Goal: Check status: Check status

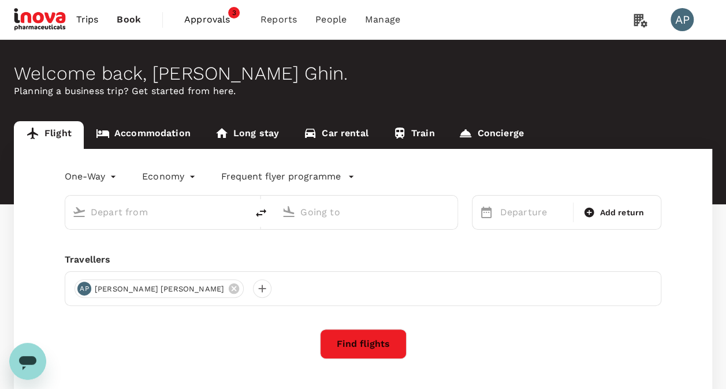
click at [308, 201] on div at bounding box center [373, 210] width 154 height 23
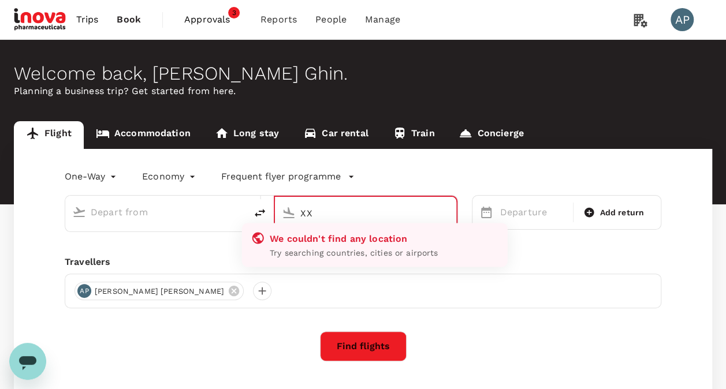
type input "XX"
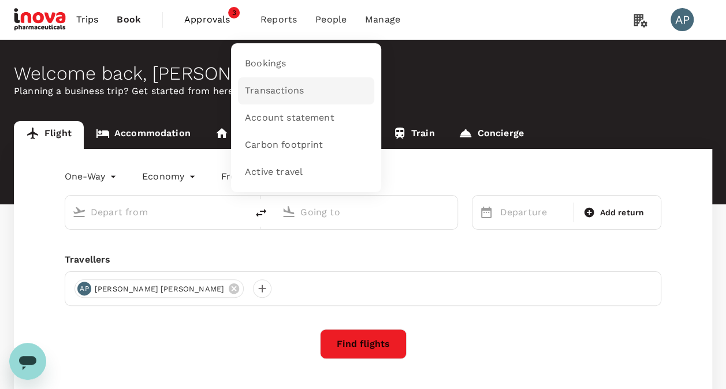
click at [272, 85] on span "Transactions" at bounding box center [274, 90] width 59 height 13
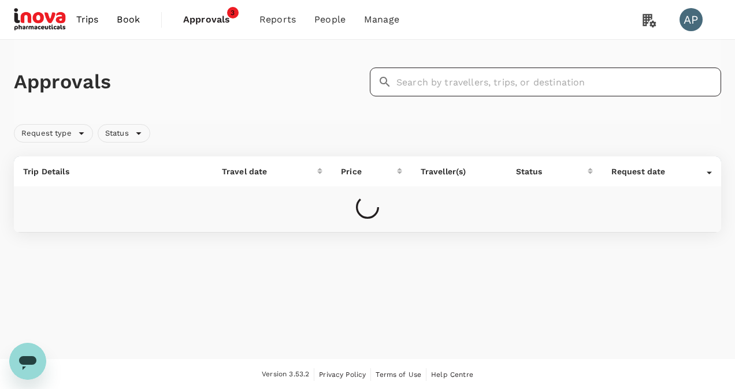
click at [425, 84] on input "text" at bounding box center [558, 82] width 325 height 29
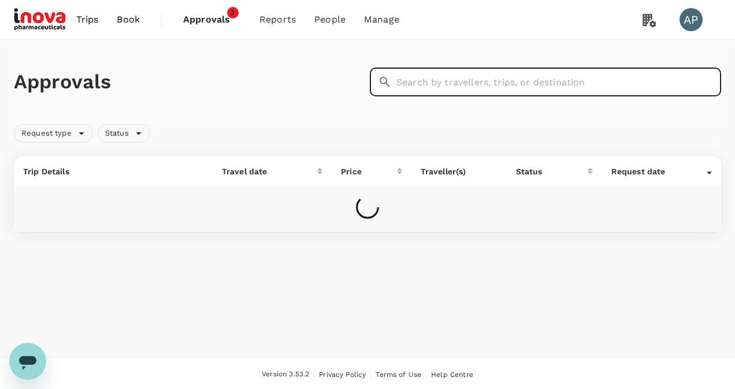
paste input "H2025100818875"
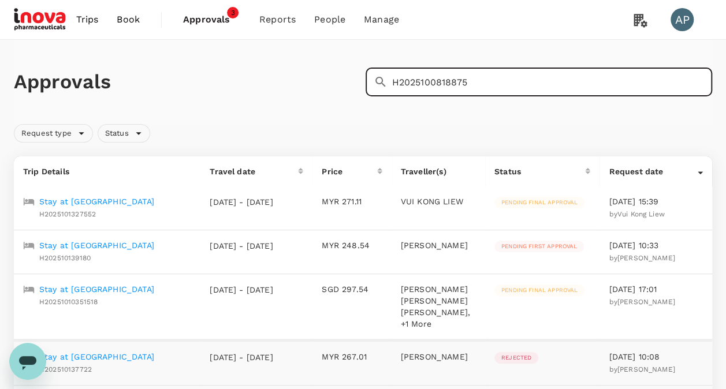
type input "H2025100818875"
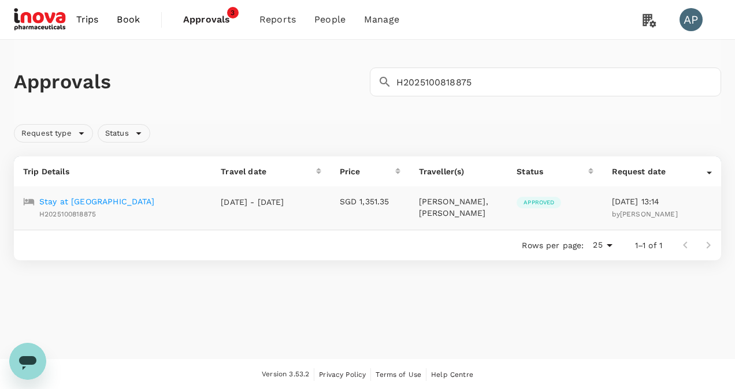
click at [107, 200] on p "Stay at Lc Itc Maratha" at bounding box center [96, 202] width 115 height 12
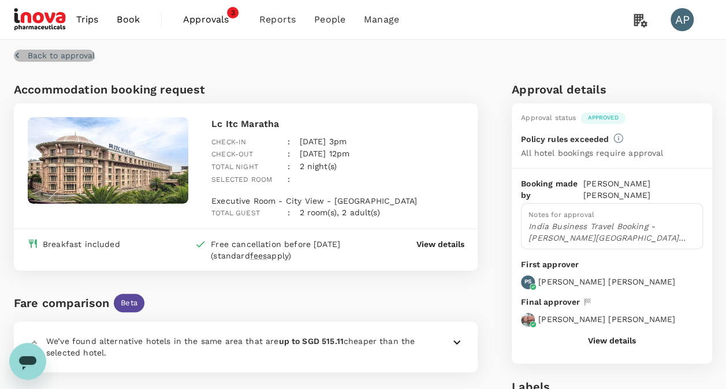
click at [83, 54] on p "Back to approval" at bounding box center [61, 56] width 67 height 12
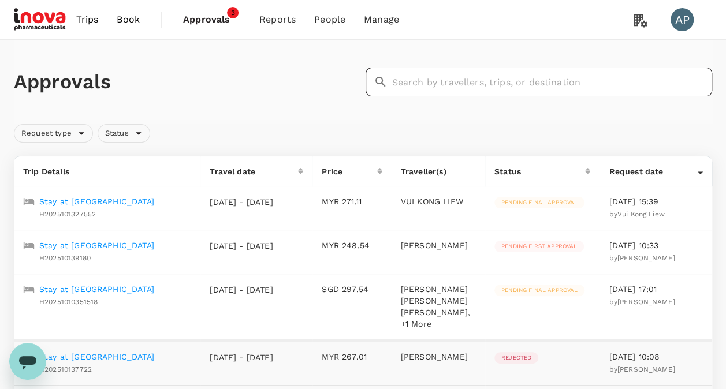
click at [433, 85] on input "text" at bounding box center [552, 82] width 321 height 29
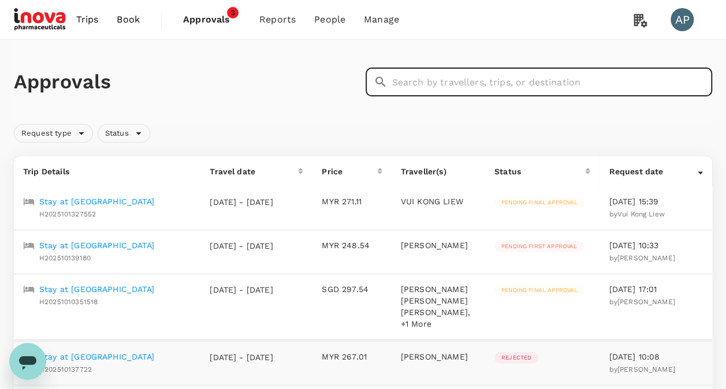
paste input "A20251008131998"
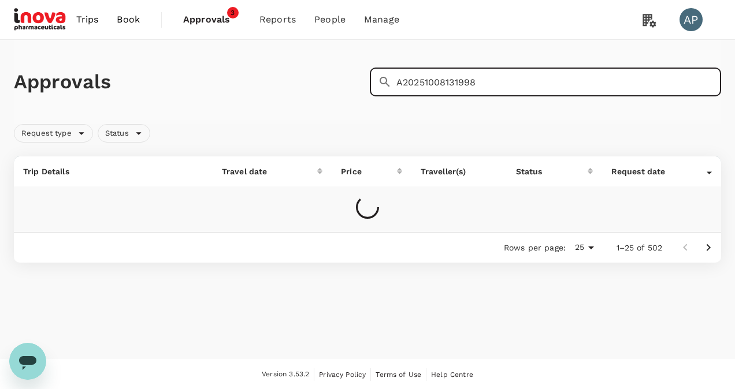
type input "A20251008131998"
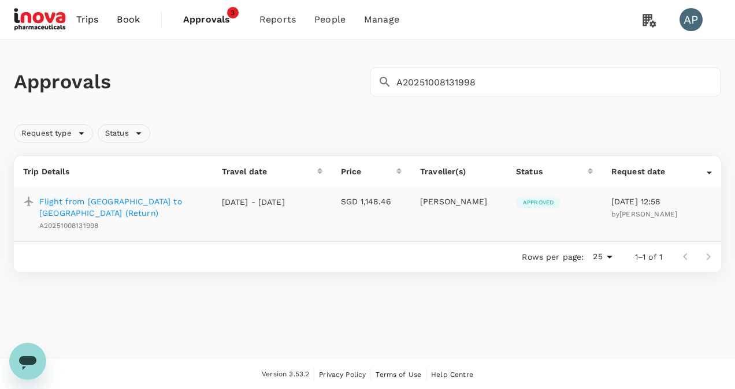
click at [127, 198] on p "Flight from Singapore to Mumbai (Return)" at bounding box center [121, 207] width 164 height 23
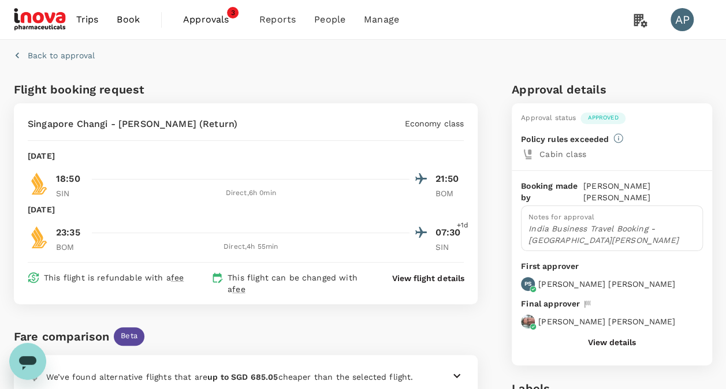
click at [45, 54] on p "Back to approval" at bounding box center [61, 56] width 67 height 12
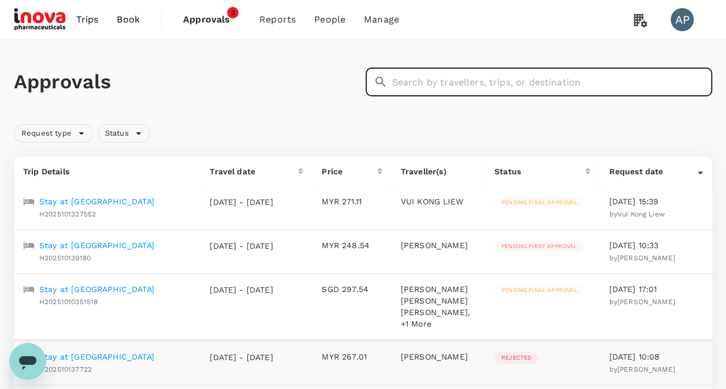
click at [465, 88] on input "text" at bounding box center [552, 82] width 321 height 29
paste input "H2025100911238"
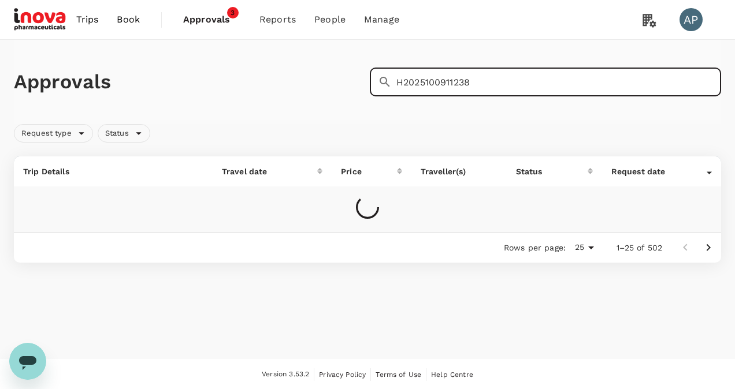
type input "H2025100911238"
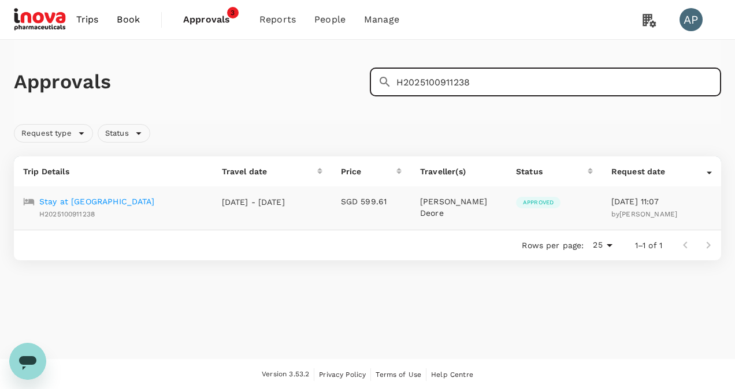
click at [103, 200] on p "Stay at Lc Itc Maratha" at bounding box center [96, 202] width 115 height 12
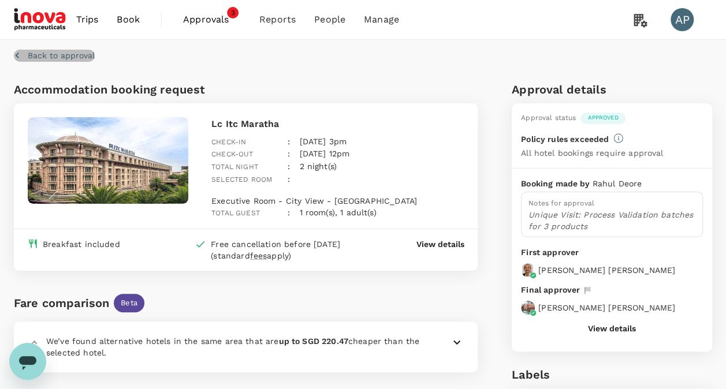
click at [78, 54] on p "Back to approval" at bounding box center [61, 56] width 67 height 12
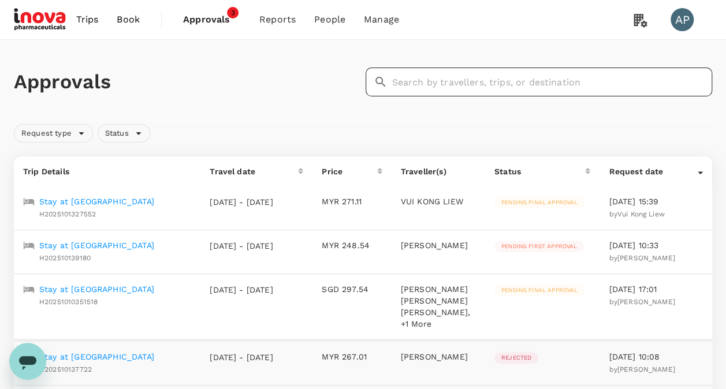
click at [449, 75] on input "text" at bounding box center [552, 82] width 321 height 29
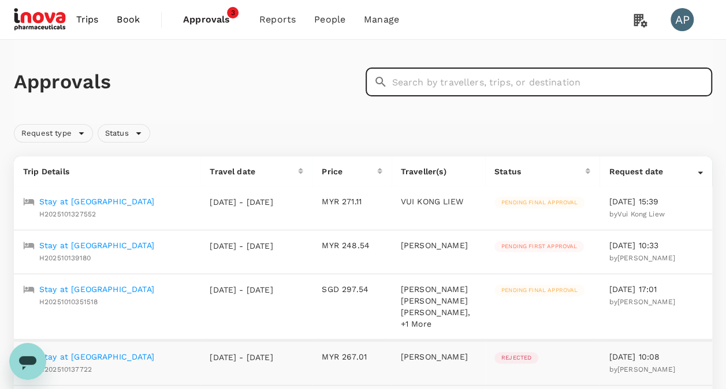
paste input "H2025100818702"
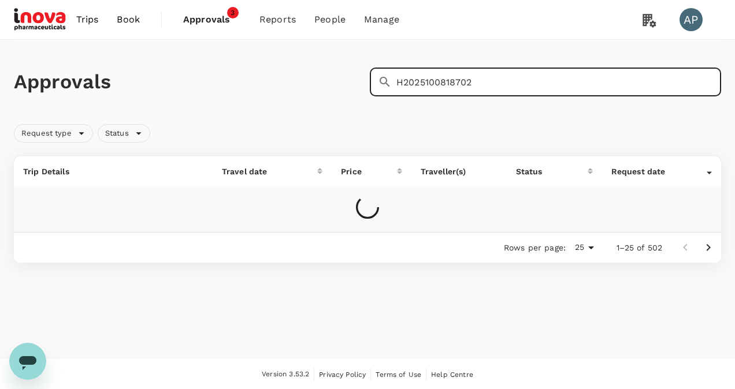
type input "H2025100818702"
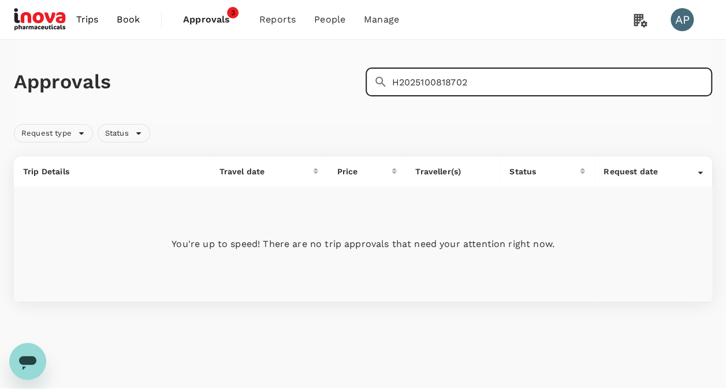
click at [484, 84] on input "H2025100818702" at bounding box center [552, 82] width 321 height 29
drag, startPoint x: 485, startPoint y: 83, endPoint x: 356, endPoint y: 81, distance: 128.8
click at [356, 81] on div "Approvals ​ H2025100818702 ​" at bounding box center [360, 79] width 703 height 33
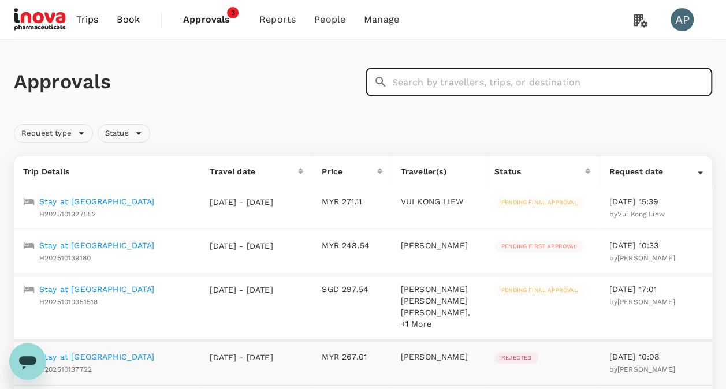
click at [431, 87] on input "text" at bounding box center [552, 82] width 321 height 29
paste input "H2025100818702"
type input "H2025100818702"
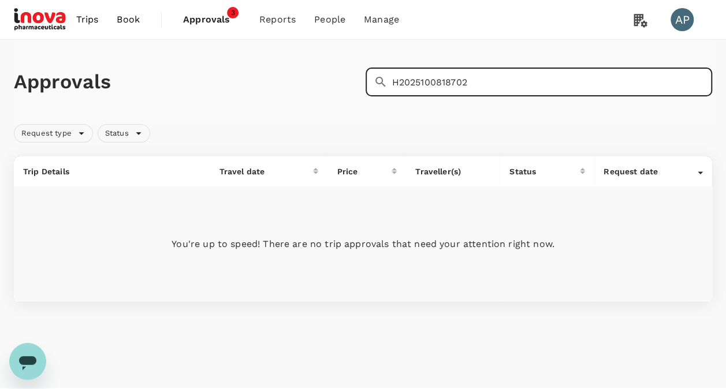
click at [226, 22] on span "Approvals" at bounding box center [212, 20] width 58 height 14
click at [515, 83] on input "H2025100818702" at bounding box center [552, 82] width 321 height 29
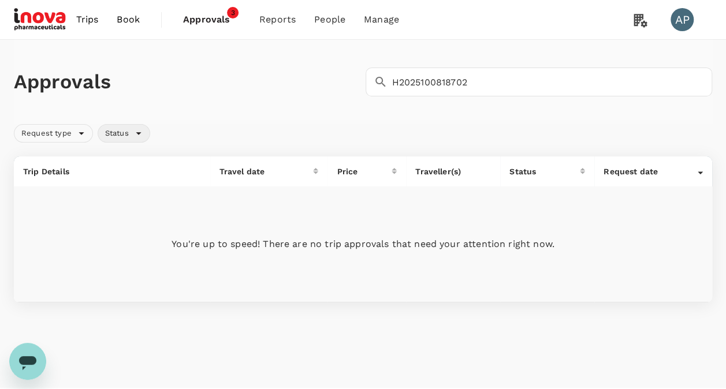
click at [122, 134] on span "Status" at bounding box center [117, 133] width 38 height 11
click at [222, 105] on div "Approvals ​ H2025100818702 ​" at bounding box center [363, 82] width 698 height 84
click at [65, 139] on div "Request type" at bounding box center [53, 133] width 79 height 18
click at [221, 100] on div "Approvals ​ H2025100818702 ​" at bounding box center [363, 82] width 698 height 84
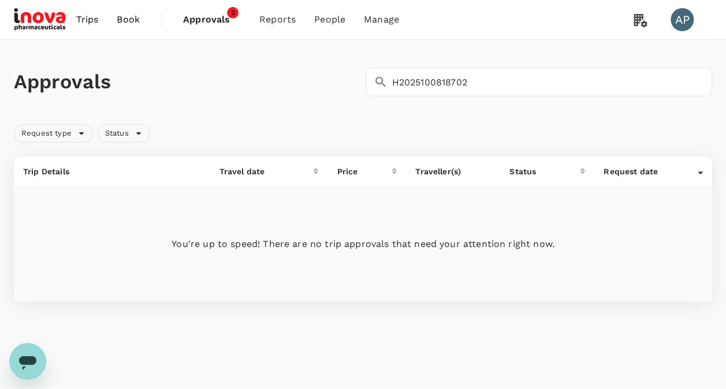
click at [209, 14] on span "Approvals" at bounding box center [212, 20] width 58 height 14
click at [210, 20] on span "Approvals" at bounding box center [212, 20] width 58 height 14
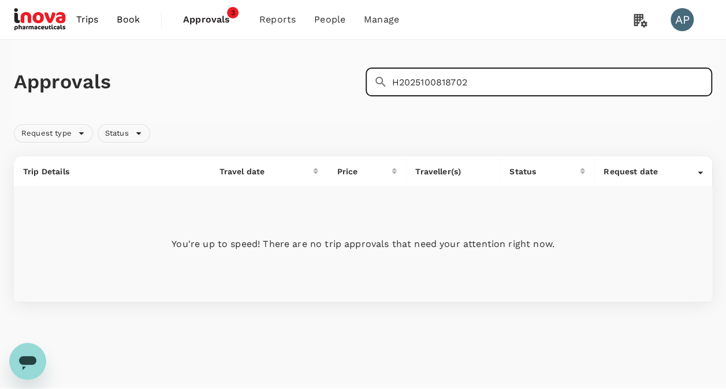
click at [566, 76] on input "H2025100818702" at bounding box center [552, 82] width 321 height 29
drag, startPoint x: 566, startPoint y: 76, endPoint x: 282, endPoint y: 71, distance: 284.2
click at [282, 71] on div "Approvals ​ H2025100818702 ​" at bounding box center [360, 79] width 703 height 33
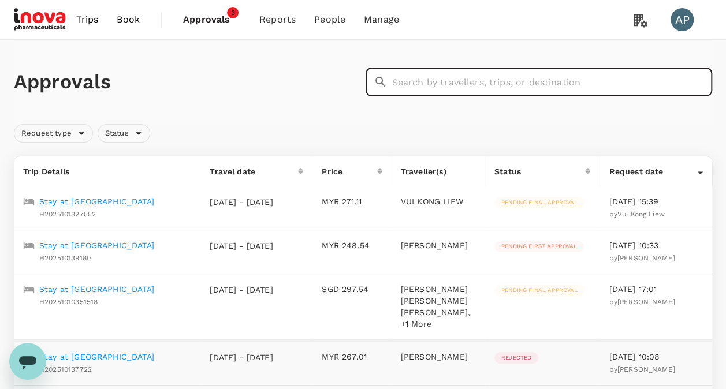
click at [450, 79] on input "text" at bounding box center [552, 82] width 321 height 29
paste input "H2025100818702"
type input "H2025100818702"
click at [466, 73] on input "text" at bounding box center [552, 82] width 321 height 29
paste input ": Cecile Niess"
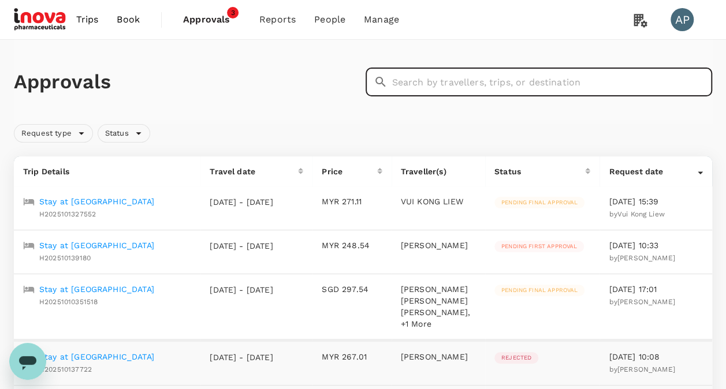
type input ": Cecile Niess"
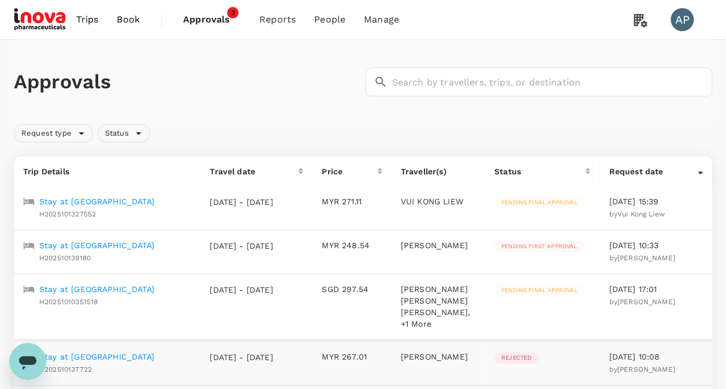
click at [297, 170] on div "Travel date" at bounding box center [254, 172] width 88 height 12
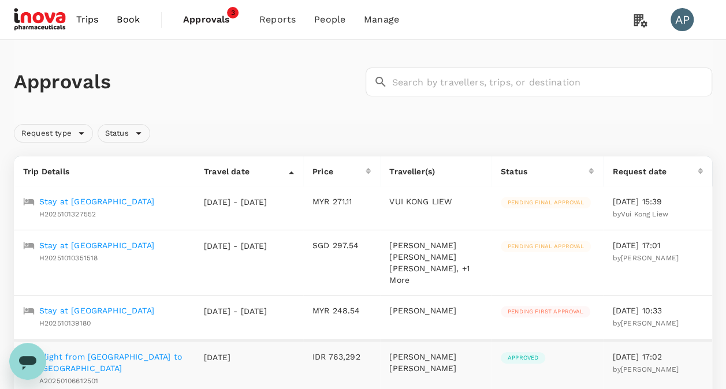
click at [432, 172] on p "Traveller(s)" at bounding box center [435, 172] width 93 height 12
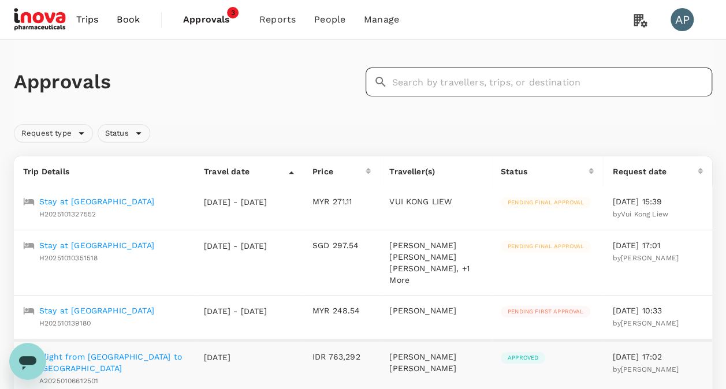
click at [459, 72] on input "text" at bounding box center [552, 82] width 321 height 29
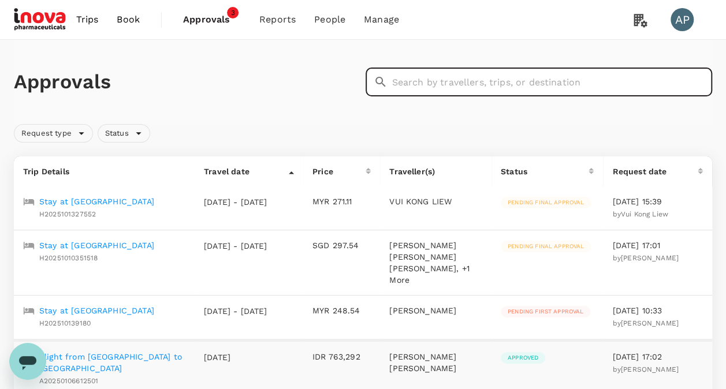
paste input "H2025100818702"
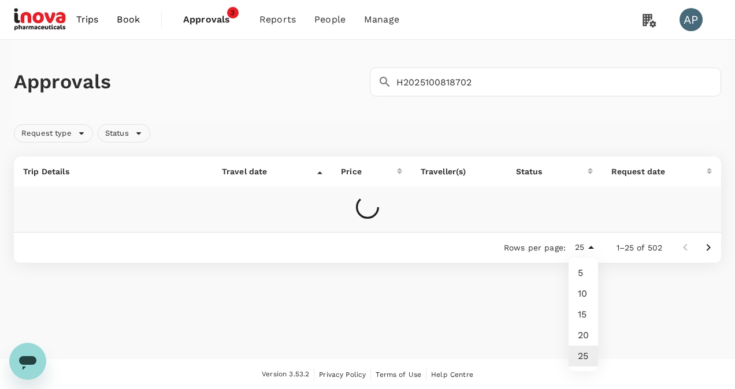
click at [584, 245] on body "Trips Book Approvals 3 Reports People Manage AP Approvals ​ H2025100818702 ​ Re…" at bounding box center [367, 195] width 735 height 390
click at [584, 245] on div at bounding box center [367, 194] width 735 height 389
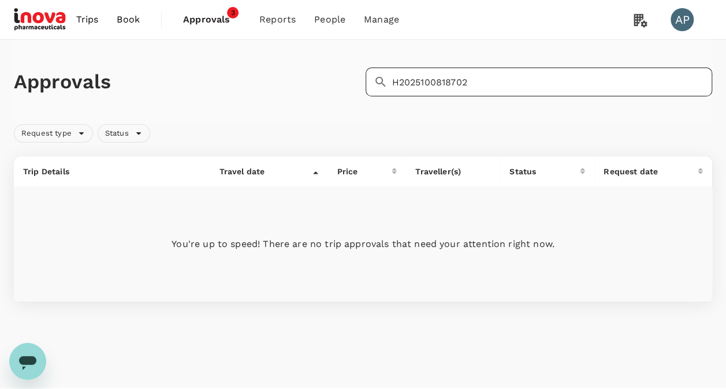
click at [532, 72] on input "H2025100818702" at bounding box center [552, 82] width 321 height 29
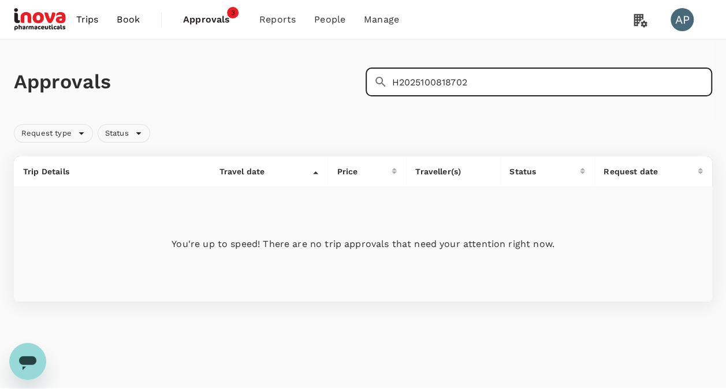
click at [477, 79] on input "H2025100818702" at bounding box center [552, 82] width 321 height 29
paste input "A20251008554911"
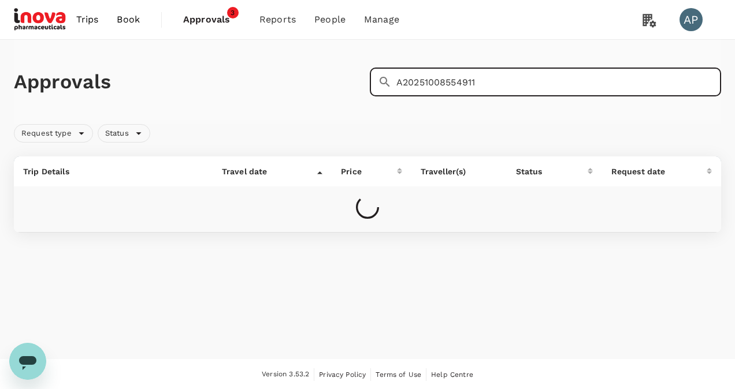
type input "A20251008554911"
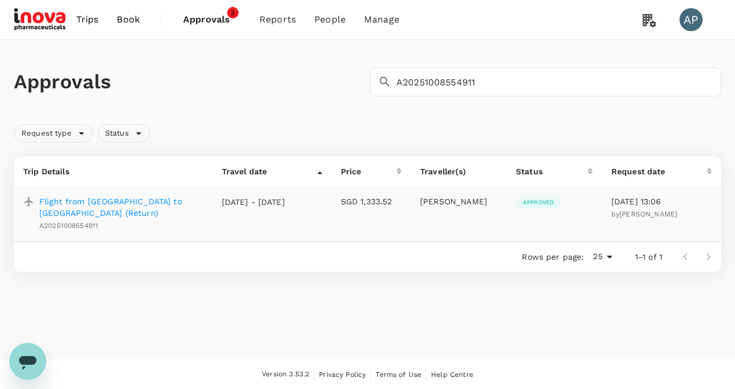
click at [148, 202] on p "Flight from Singapore to Mumbai (Return)" at bounding box center [121, 207] width 164 height 23
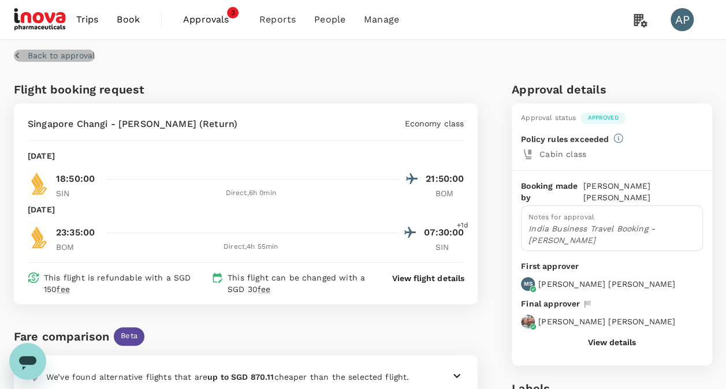
click at [73, 57] on p "Back to approval" at bounding box center [61, 56] width 67 height 12
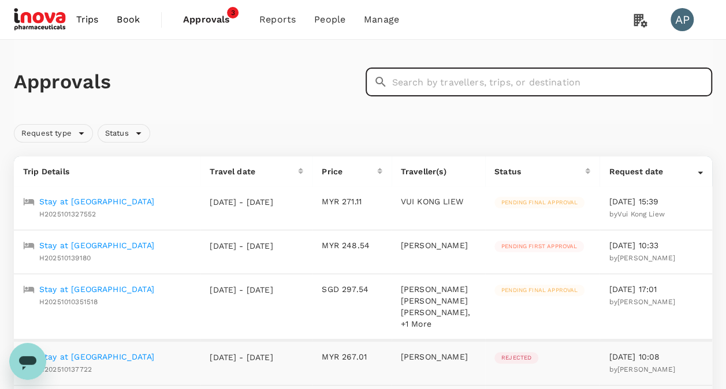
click at [434, 77] on input "text" at bounding box center [552, 82] width 321 height 29
paste input "H2025090832937"
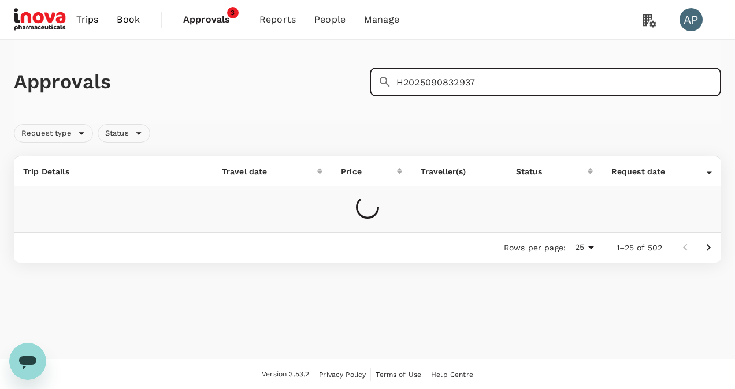
type input "H2025090832937"
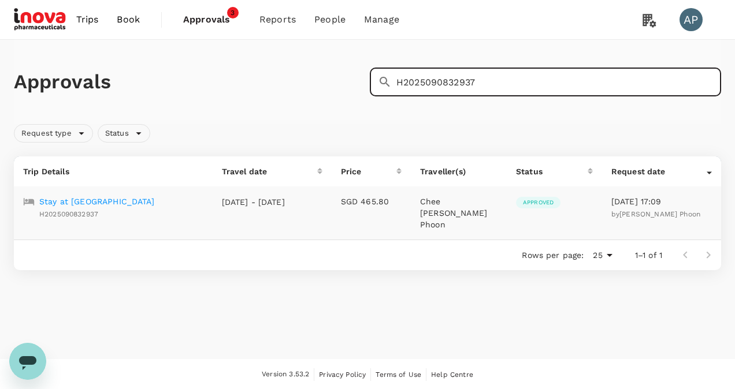
click at [152, 200] on p "Stay at Sunway Lagoon Hotel" at bounding box center [96, 202] width 115 height 12
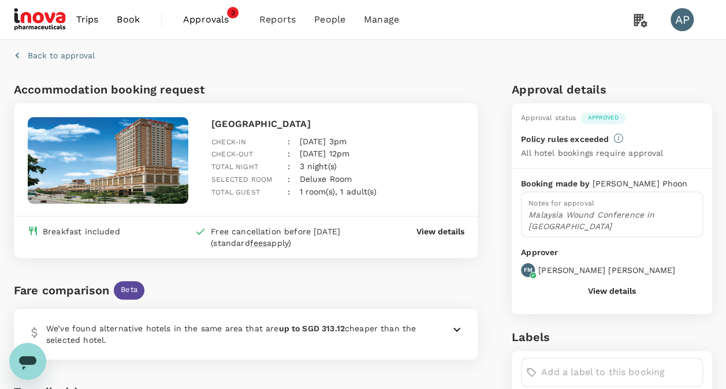
click at [88, 53] on p "Back to approval" at bounding box center [61, 56] width 67 height 12
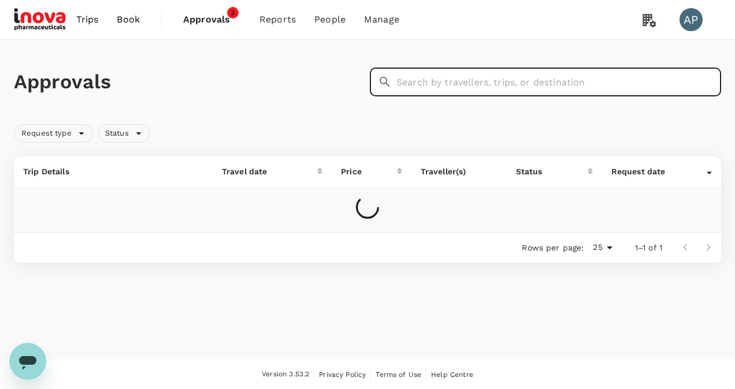
click at [461, 81] on input "text" at bounding box center [558, 82] width 325 height 29
paste input "A20251007512006"
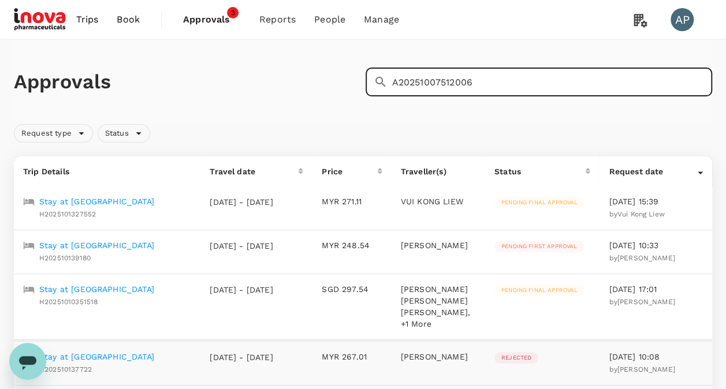
click at [515, 77] on input "A20251007512006" at bounding box center [552, 82] width 321 height 29
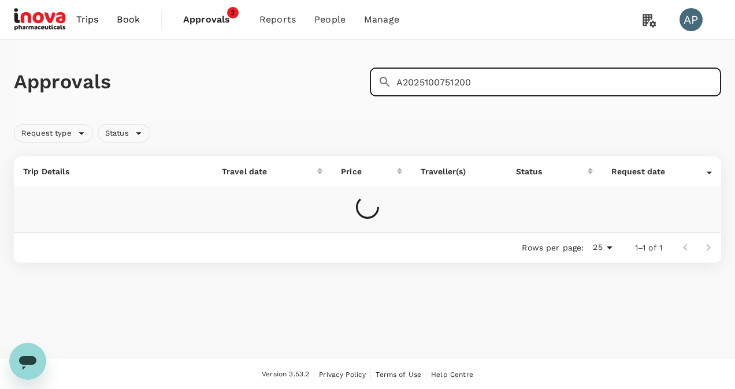
type input "A20251007512006"
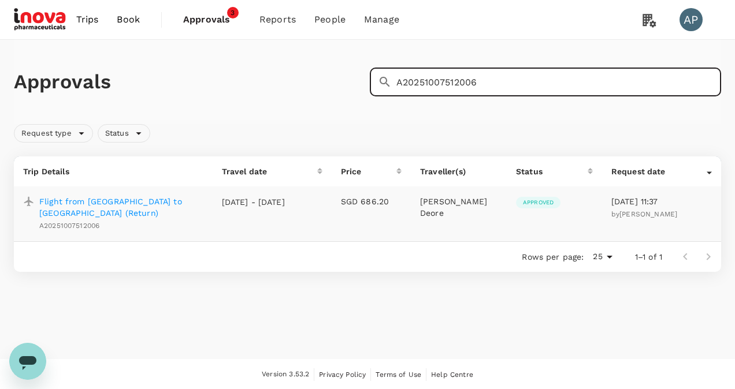
click at [125, 199] on p "Flight from Singapore to Mumbai (Return)" at bounding box center [121, 207] width 164 height 23
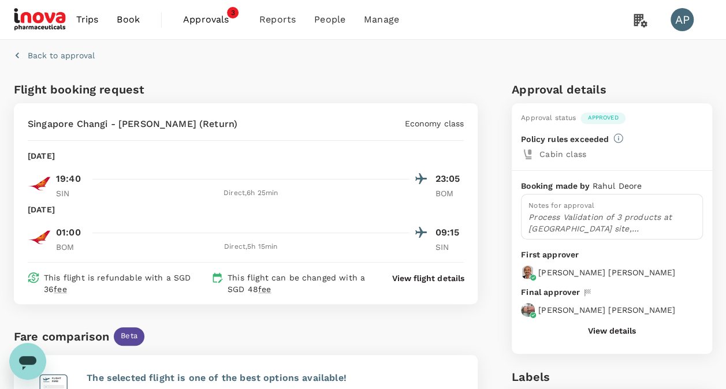
click at [77, 54] on p "Back to approval" at bounding box center [61, 56] width 67 height 12
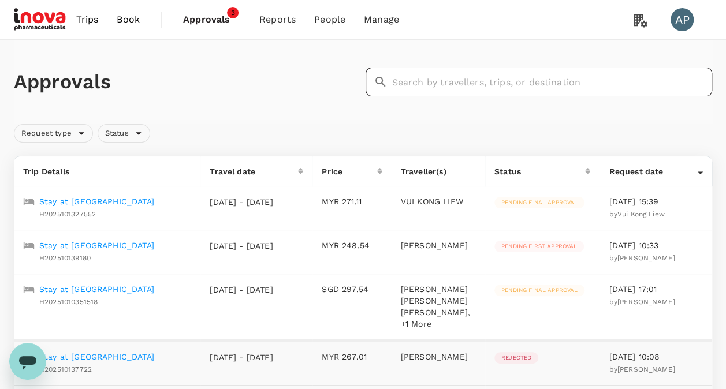
click at [546, 85] on input "text" at bounding box center [552, 82] width 321 height 29
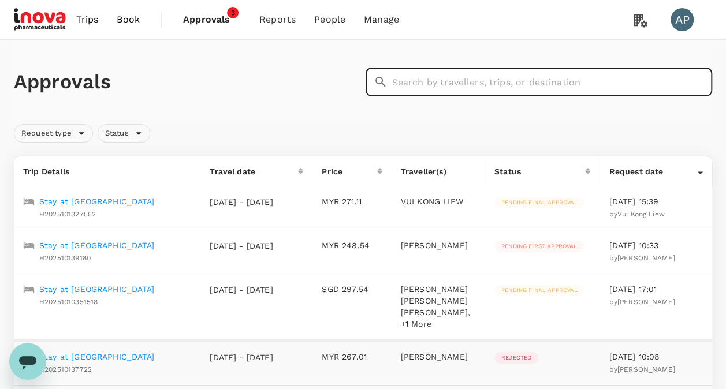
paste input "A20251001725231"
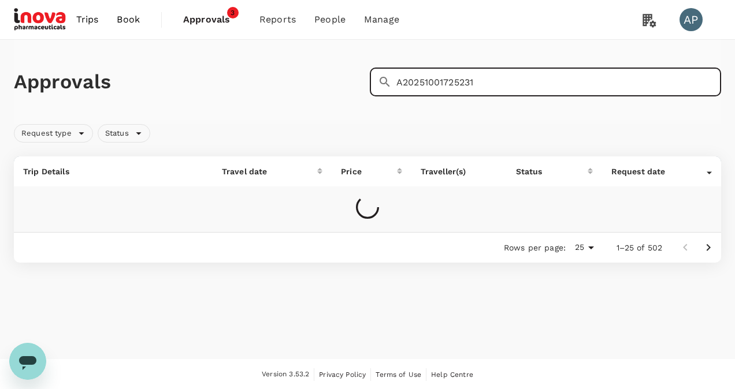
type input "A20251001725231"
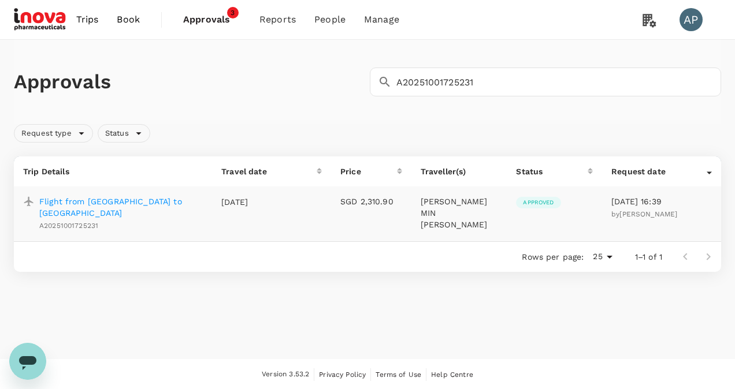
click at [124, 199] on p "Flight from Athens to Dubai" at bounding box center [120, 207] width 163 height 23
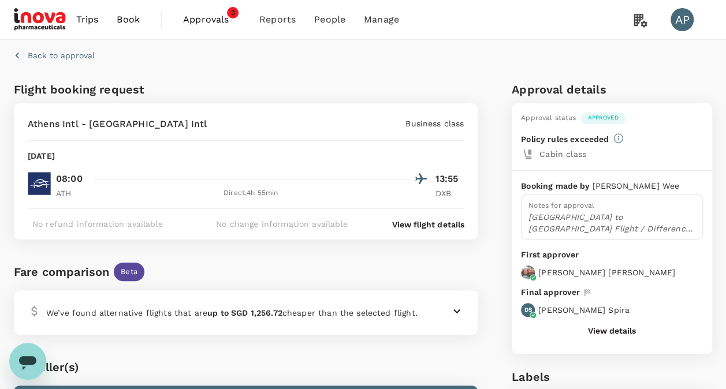
click at [68, 46] on div "Back to approval" at bounding box center [51, 52] width 85 height 17
click at [72, 54] on p "Back to approval" at bounding box center [61, 56] width 67 height 12
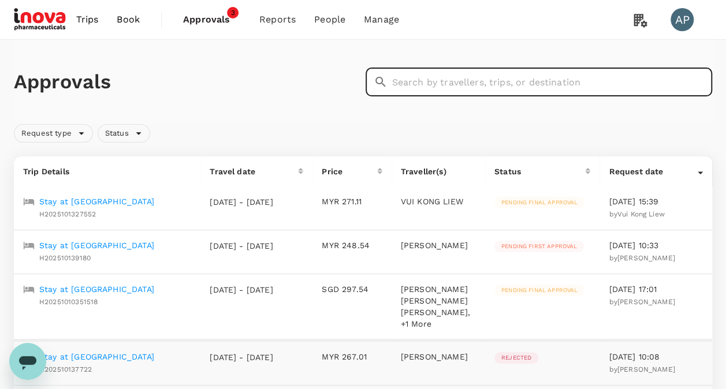
click at [493, 71] on input "text" at bounding box center [552, 82] width 321 height 29
paste input "A20251001725231"
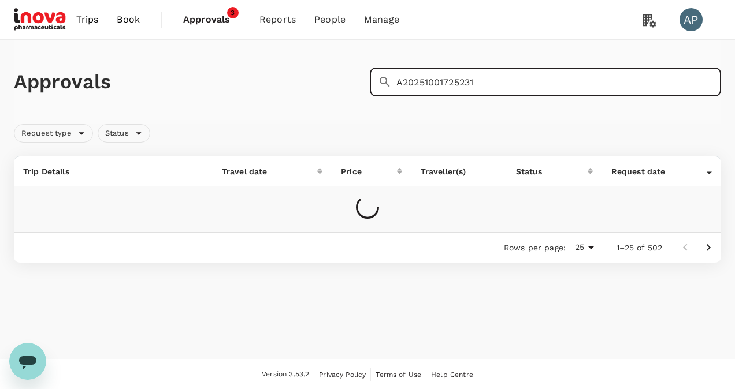
type input "A20251001725231"
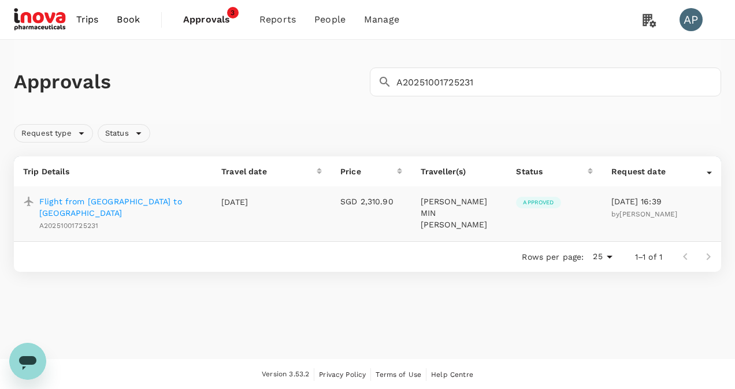
click at [150, 201] on p "Flight from Athens to Dubai" at bounding box center [120, 207] width 163 height 23
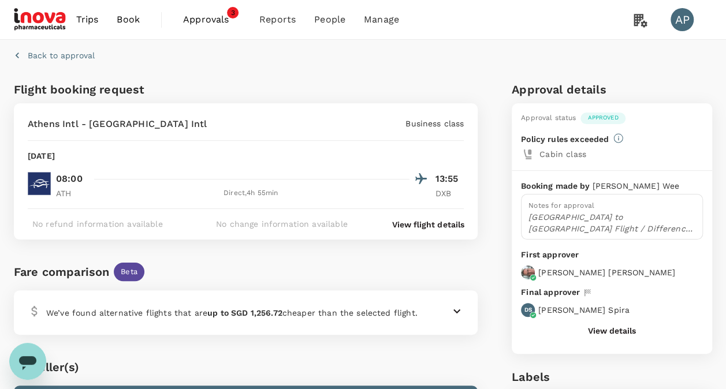
click at [73, 54] on p "Back to approval" at bounding box center [61, 56] width 67 height 12
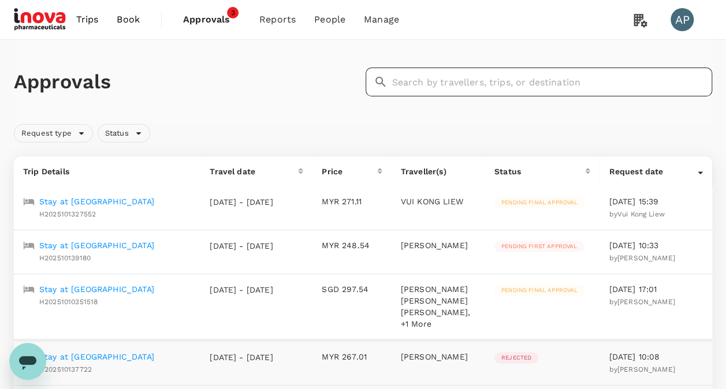
click at [500, 77] on input "text" at bounding box center [552, 82] width 321 height 29
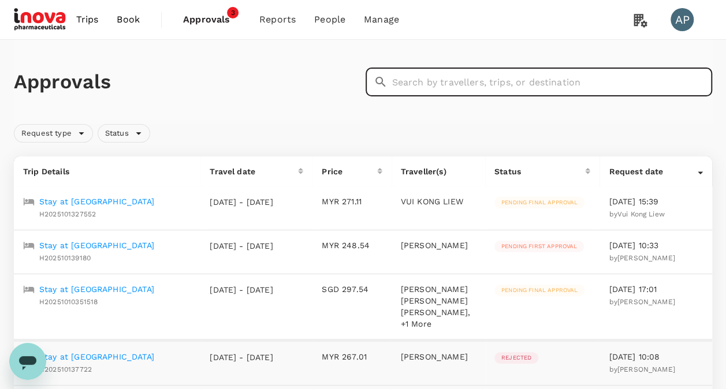
paste input "A20251002129478"
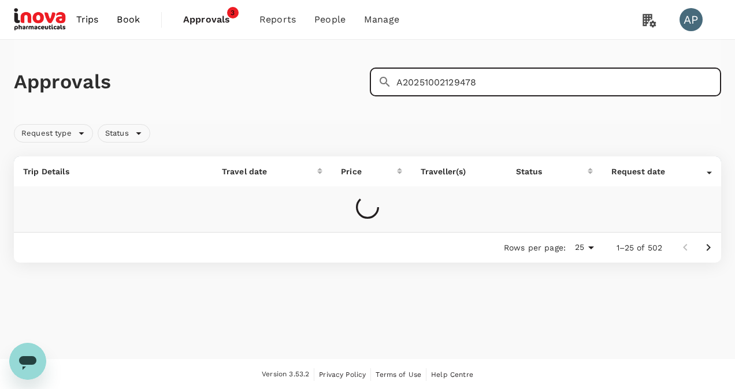
type input "A20251002129478"
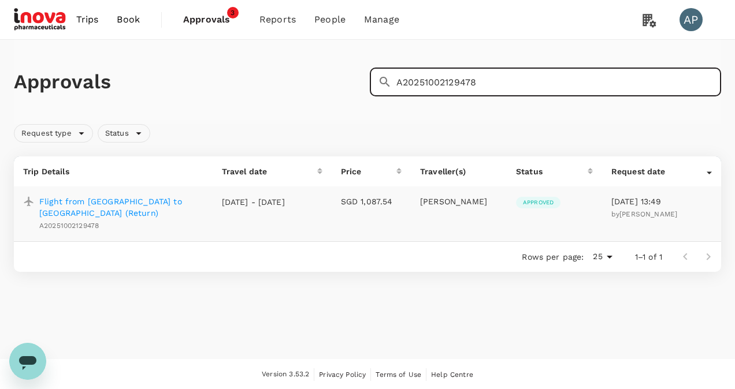
click at [114, 202] on p "Flight from Singapore to Shanghai (Return)" at bounding box center [121, 207] width 164 height 23
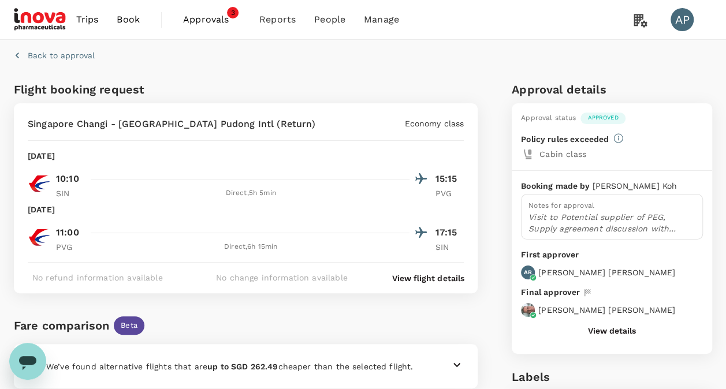
click at [77, 52] on p "Back to approval" at bounding box center [61, 56] width 67 height 12
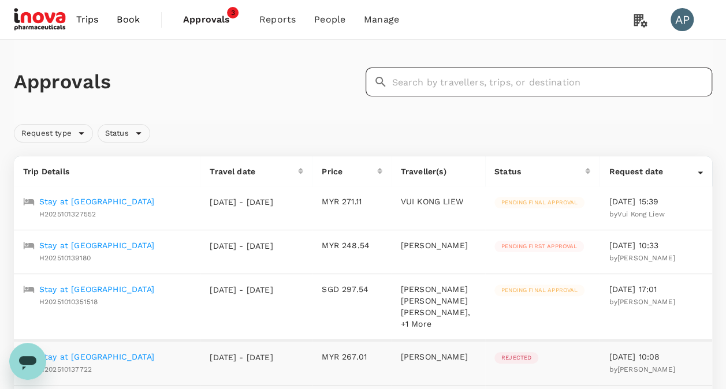
drag, startPoint x: 459, startPoint y: 77, endPoint x: 435, endPoint y: 77, distance: 23.1
click at [457, 77] on input "text" at bounding box center [552, 82] width 321 height 29
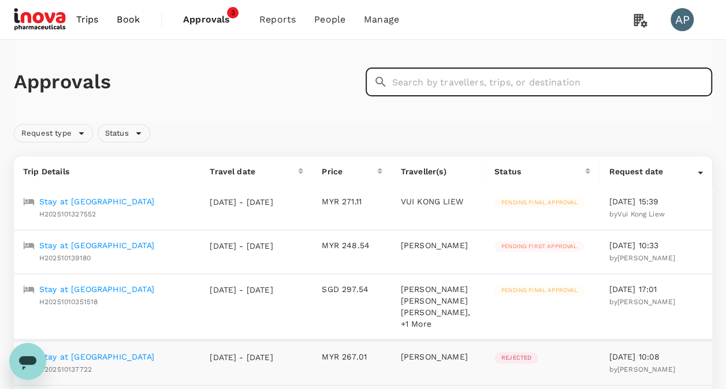
paste input "A20250930493894"
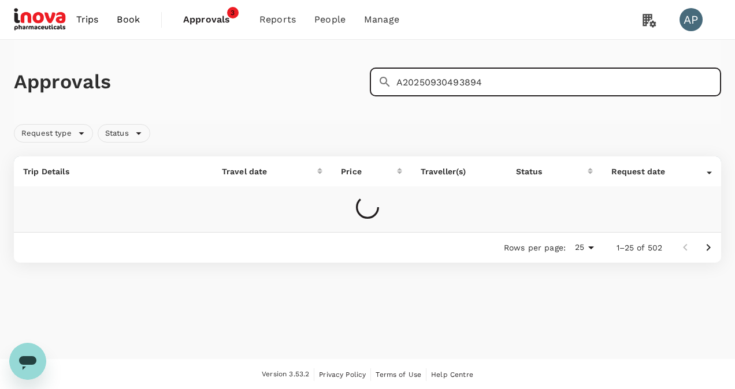
type input "A20250930493894"
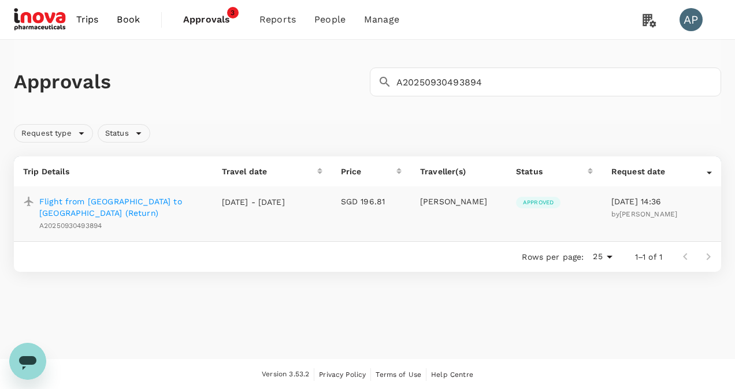
click at [146, 199] on p "Flight from Singapore to Kuala Lumpur (Return)" at bounding box center [121, 207] width 164 height 23
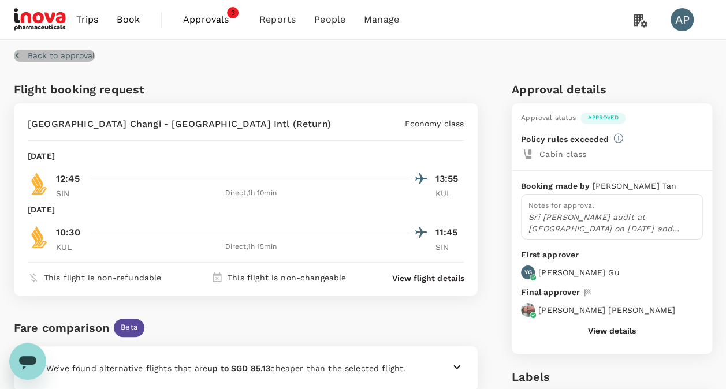
click at [80, 54] on p "Back to approval" at bounding box center [61, 56] width 67 height 12
